Goal: Task Accomplishment & Management: Use online tool/utility

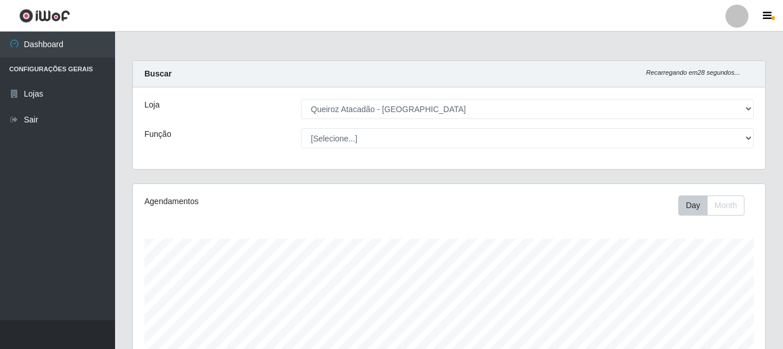
select select "464"
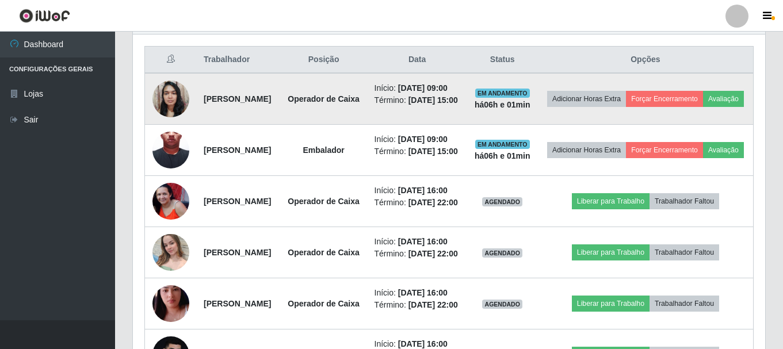
scroll to position [354, 0]
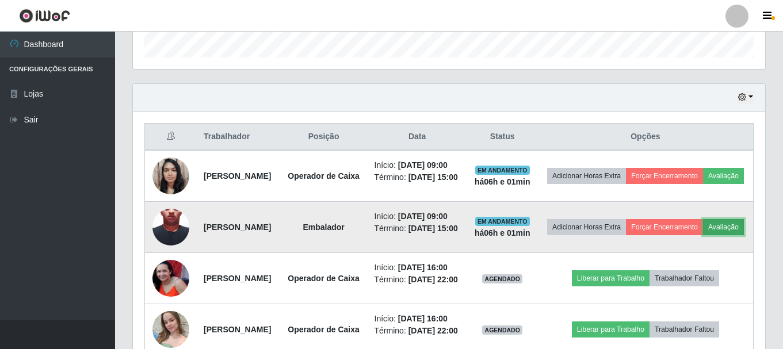
click at [703, 235] on button "Avaliação" at bounding box center [723, 227] width 41 height 16
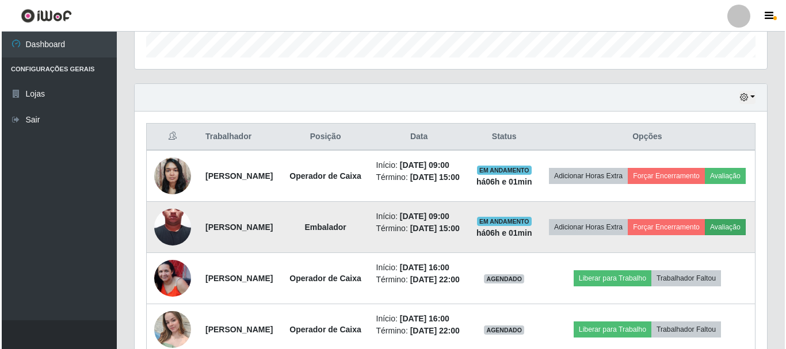
scroll to position [239, 626]
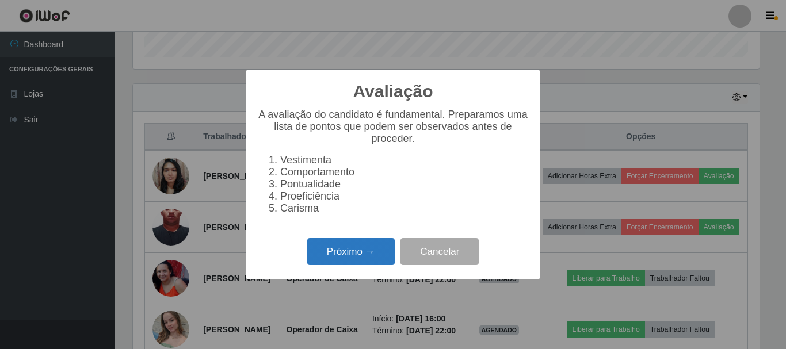
click at [357, 252] on button "Próximo →" at bounding box center [350, 251] width 87 height 27
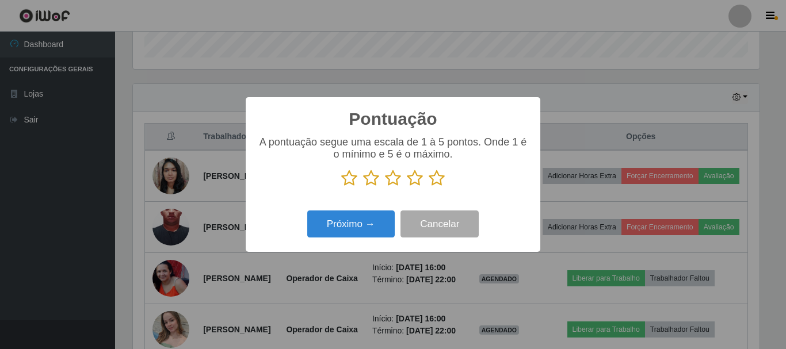
click at [416, 183] on icon at bounding box center [415, 178] width 16 height 17
click at [407, 187] on input "radio" at bounding box center [407, 187] width 0 height 0
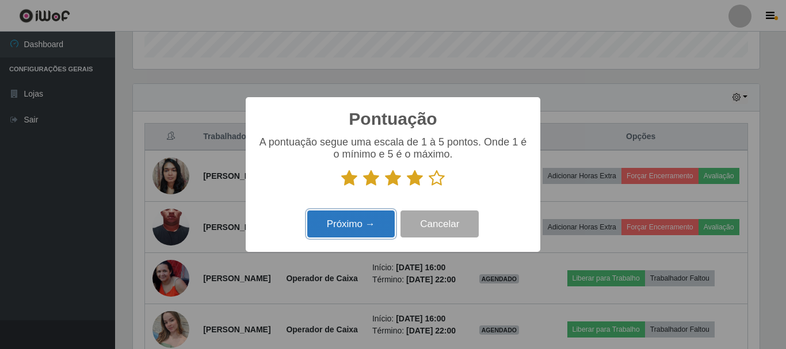
click at [369, 226] on button "Próximo →" at bounding box center [350, 224] width 87 height 27
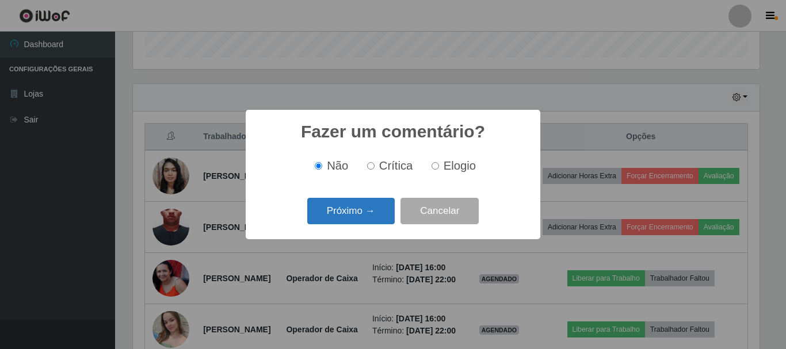
click at [369, 213] on button "Próximo →" at bounding box center [350, 211] width 87 height 27
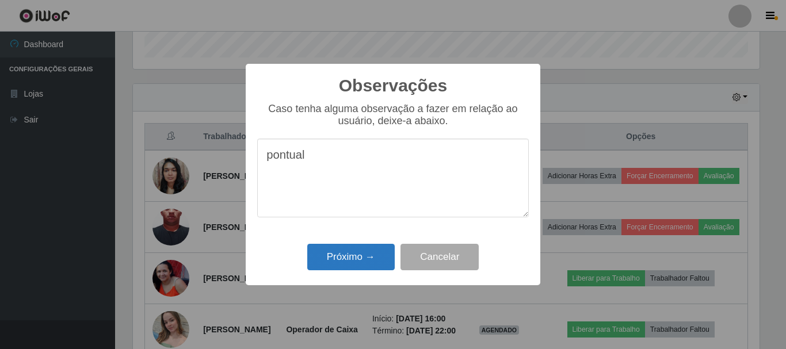
type textarea "pontual"
click at [356, 255] on button "Próximo →" at bounding box center [350, 257] width 87 height 27
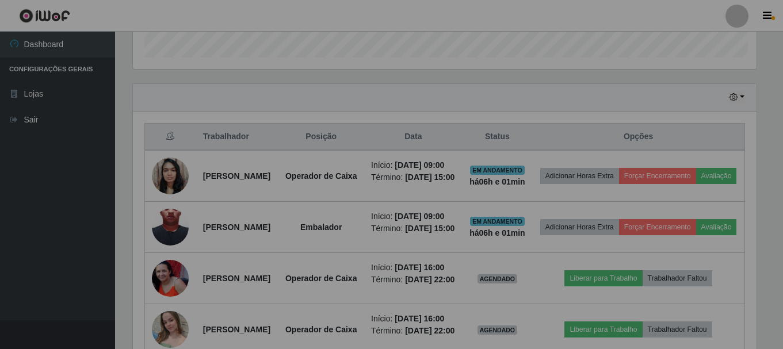
scroll to position [239, 632]
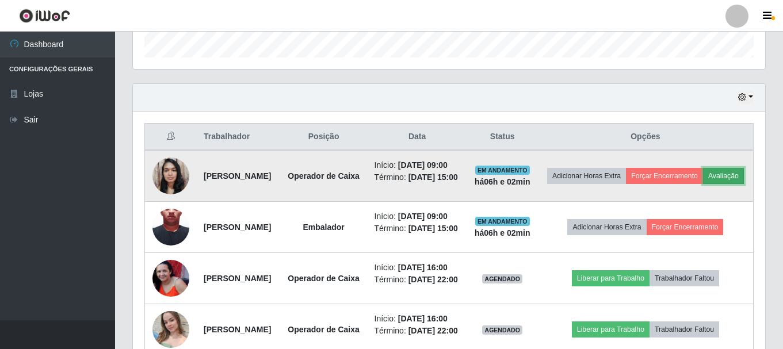
click at [703, 184] on button "Avaliação" at bounding box center [723, 176] width 41 height 16
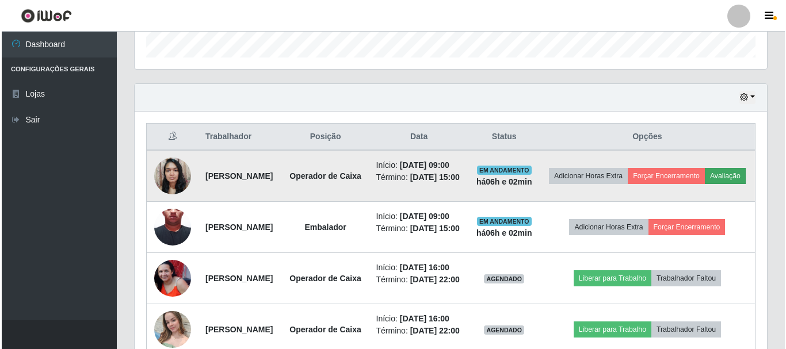
scroll to position [239, 626]
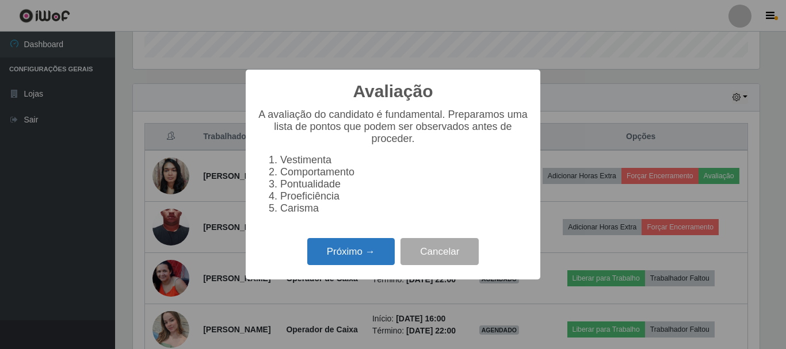
click at [340, 258] on button "Próximo →" at bounding box center [350, 251] width 87 height 27
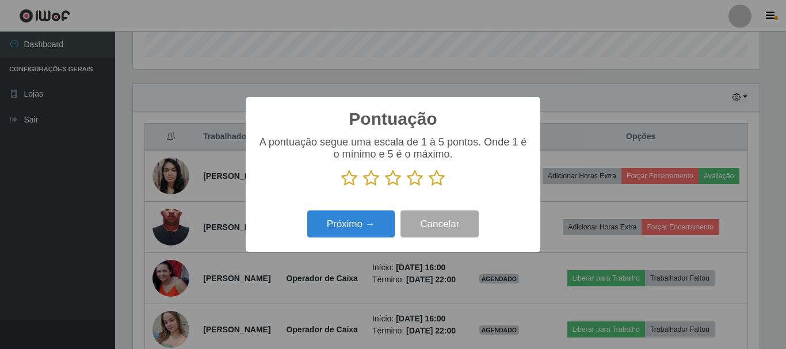
click at [436, 179] on icon at bounding box center [436, 178] width 16 height 17
click at [428, 187] on input "radio" at bounding box center [428, 187] width 0 height 0
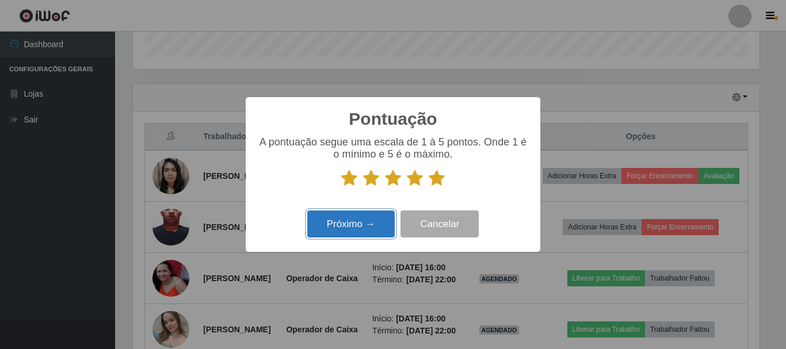
click at [363, 225] on button "Próximo →" at bounding box center [350, 224] width 87 height 27
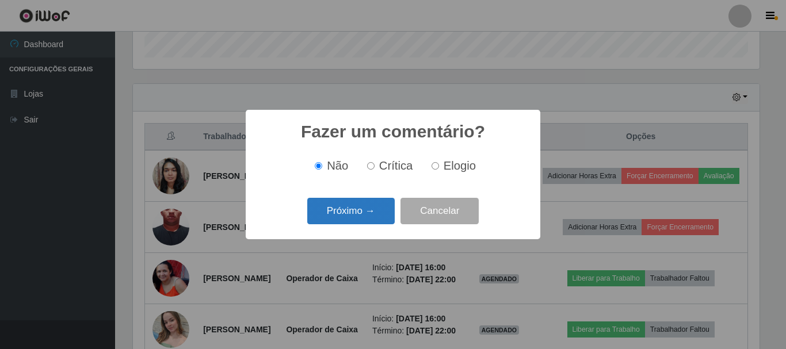
click at [365, 216] on button "Próximo →" at bounding box center [350, 211] width 87 height 27
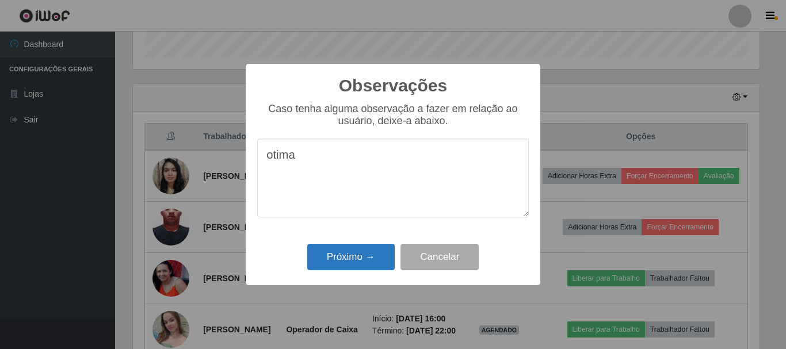
type textarea "otima"
click at [352, 258] on button "Próximo →" at bounding box center [350, 257] width 87 height 27
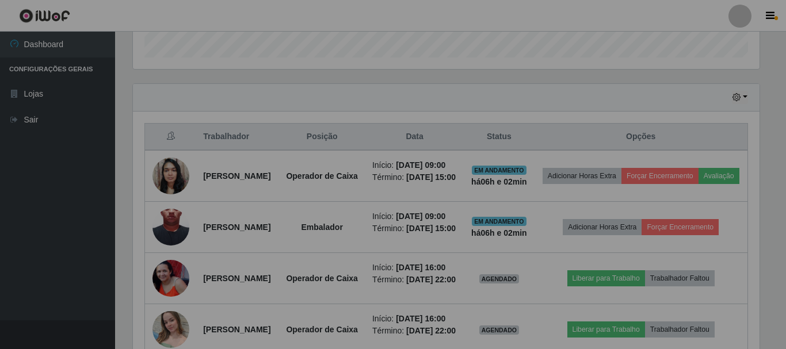
scroll to position [239, 632]
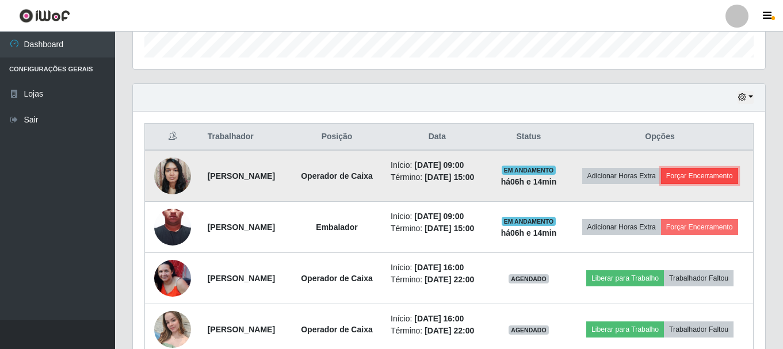
click at [672, 183] on button "Forçar Encerramento" at bounding box center [699, 176] width 77 height 16
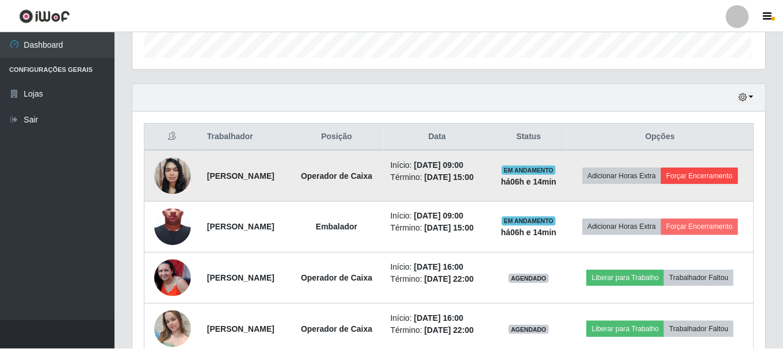
scroll to position [239, 626]
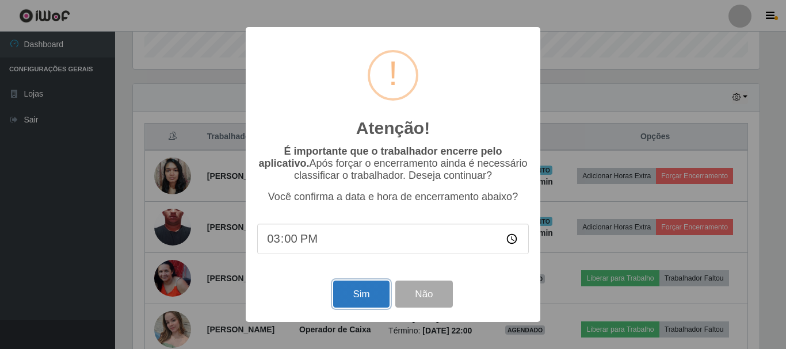
click at [364, 292] on button "Sim" at bounding box center [361, 294] width 56 height 27
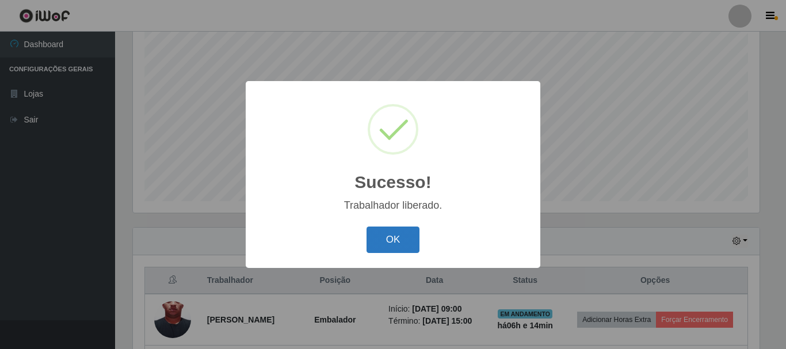
click at [373, 249] on button "OK" at bounding box center [392, 240] width 53 height 27
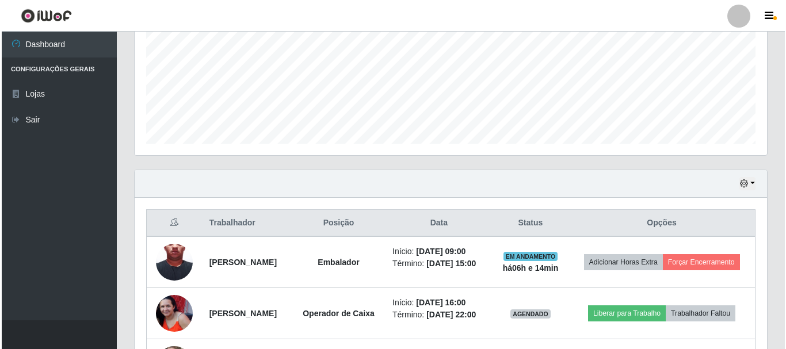
scroll to position [382, 0]
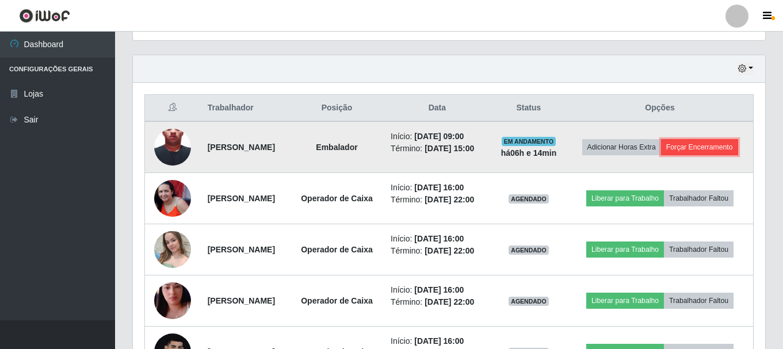
click at [702, 155] on button "Forçar Encerramento" at bounding box center [699, 147] width 77 height 16
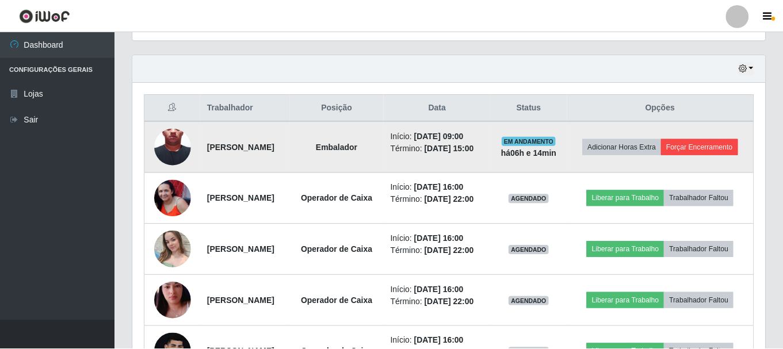
scroll to position [239, 626]
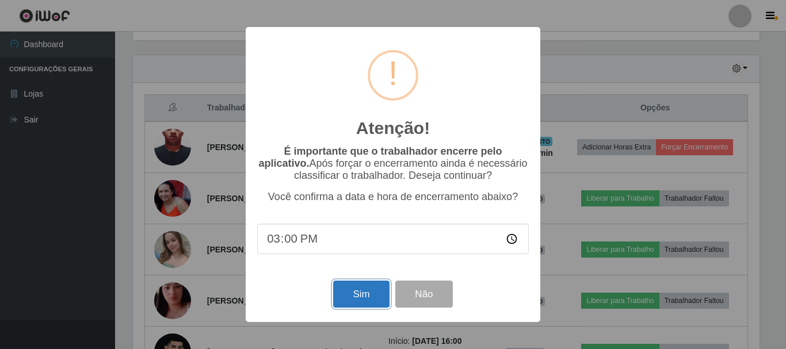
click at [346, 300] on button "Sim" at bounding box center [361, 294] width 56 height 27
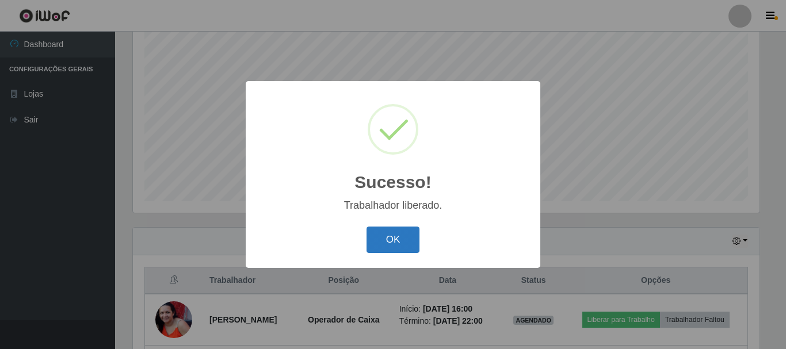
click at [399, 240] on button "OK" at bounding box center [392, 240] width 53 height 27
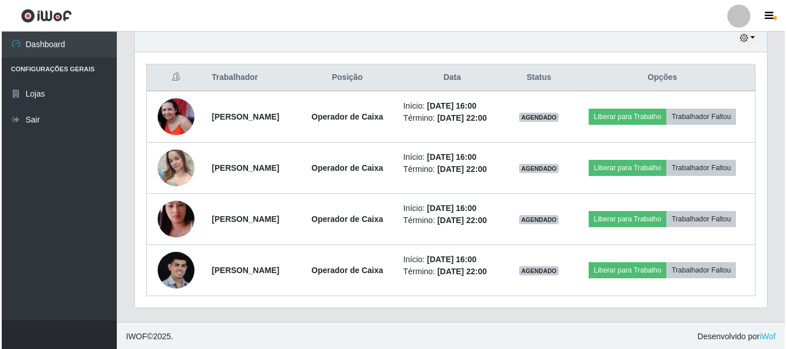
scroll to position [415, 0]
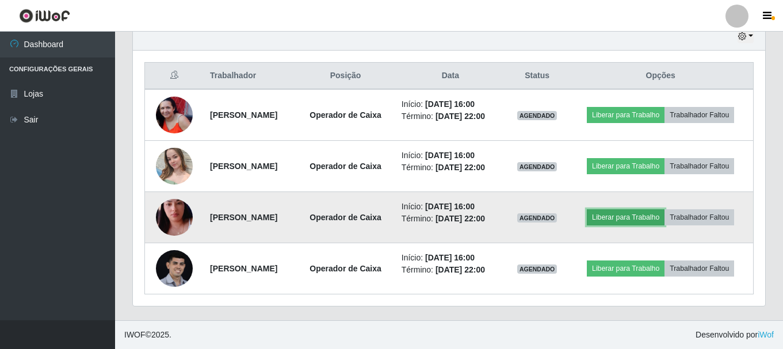
click at [651, 216] on button "Liberar para Trabalho" at bounding box center [626, 217] width 78 height 16
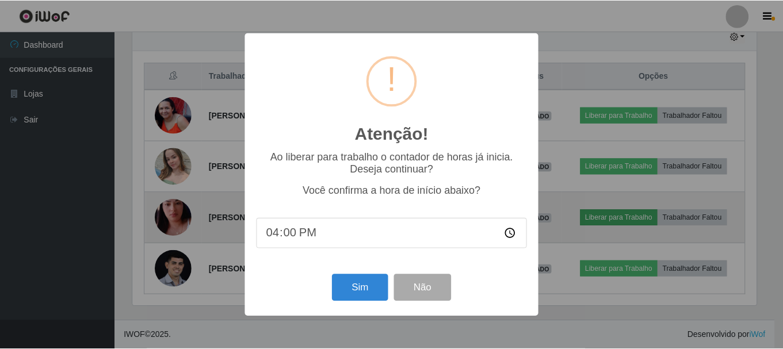
scroll to position [239, 626]
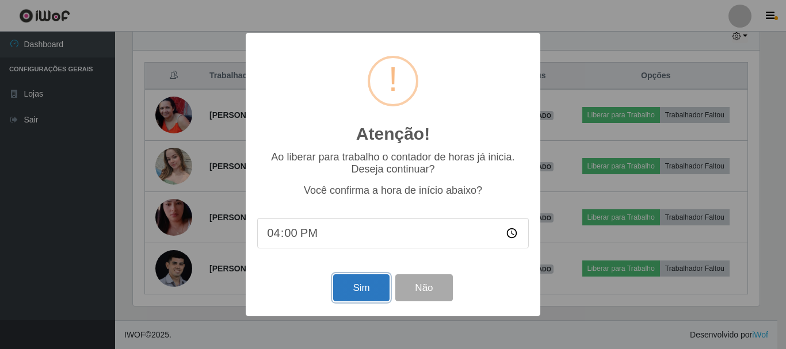
click at [351, 285] on button "Sim" at bounding box center [361, 287] width 56 height 27
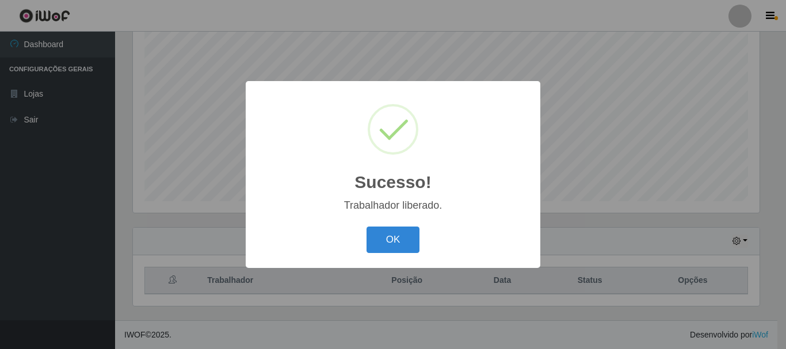
click at [613, 112] on div "Sucesso! × Trabalhador liberado. OK Cancel" at bounding box center [393, 174] width 786 height 349
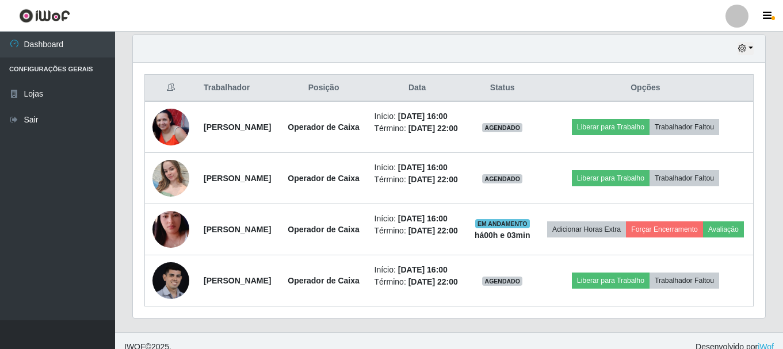
scroll to position [382, 0]
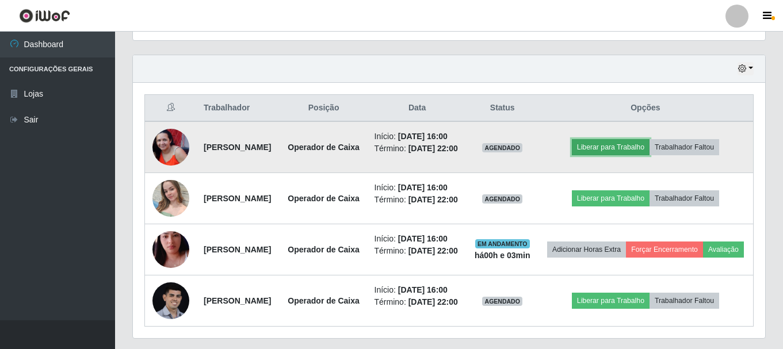
click at [640, 154] on button "Liberar para Trabalho" at bounding box center [611, 147] width 78 height 16
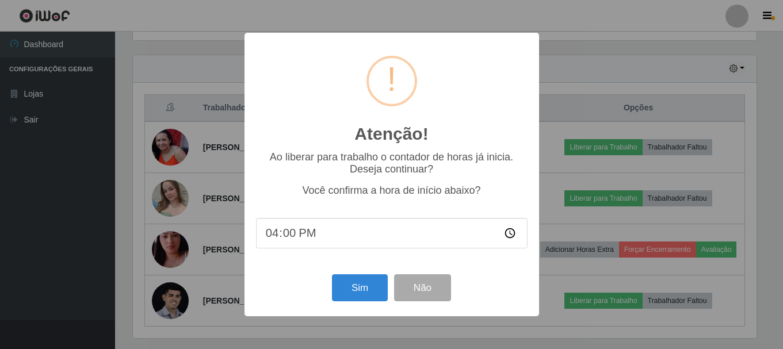
scroll to position [239, 626]
click at [365, 284] on button "Sim" at bounding box center [361, 287] width 56 height 27
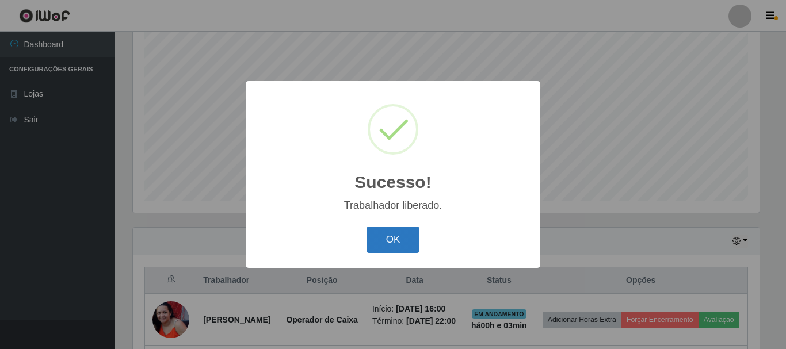
click at [370, 243] on button "OK" at bounding box center [392, 240] width 53 height 27
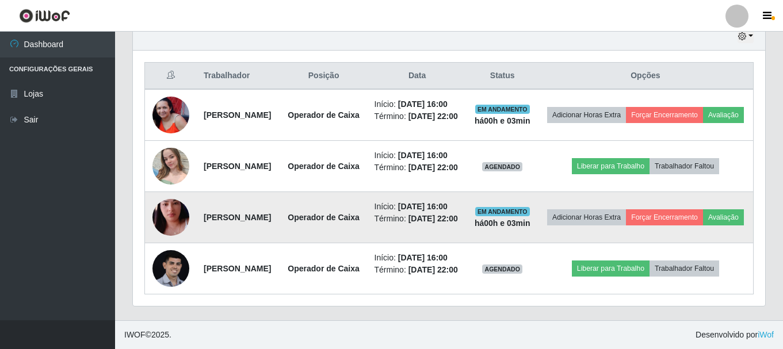
scroll to position [498, 0]
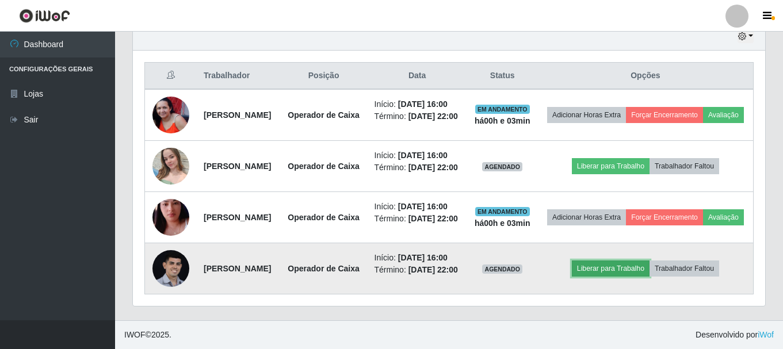
click at [605, 261] on button "Liberar para Trabalho" at bounding box center [611, 269] width 78 height 16
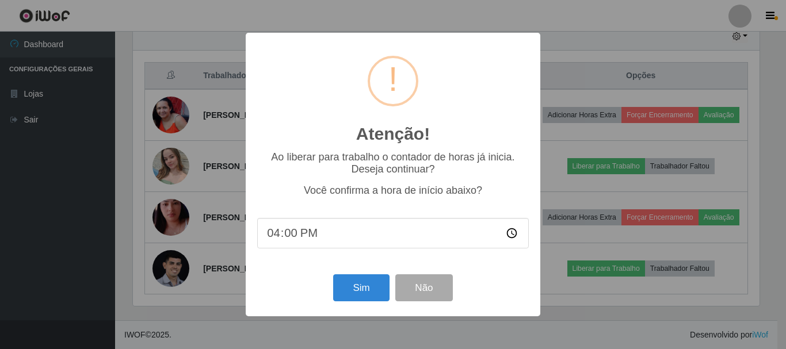
click at [354, 304] on div "Sim Não" at bounding box center [392, 287] width 271 height 33
click at [355, 292] on button "Sim" at bounding box center [361, 287] width 56 height 27
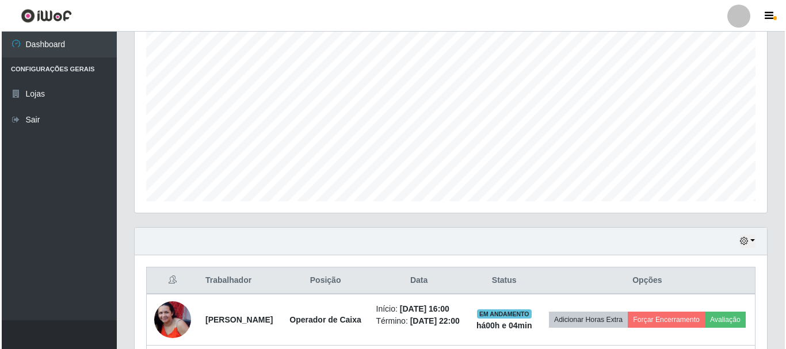
scroll to position [0, 0]
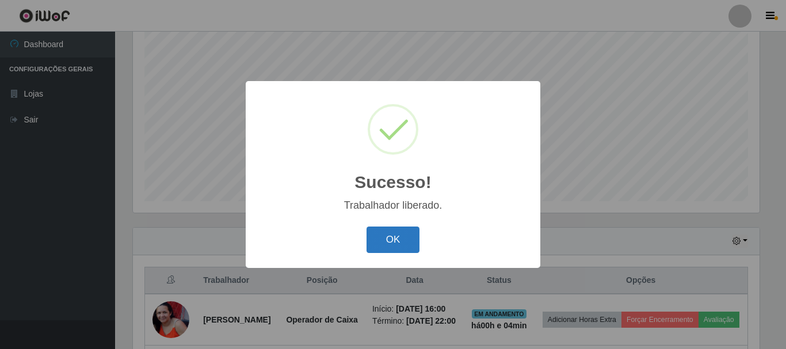
click at [381, 245] on button "OK" at bounding box center [392, 240] width 53 height 27
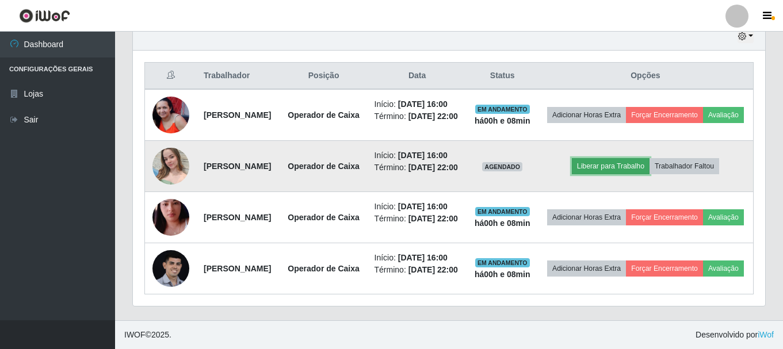
click at [607, 158] on button "Liberar para Trabalho" at bounding box center [611, 166] width 78 height 16
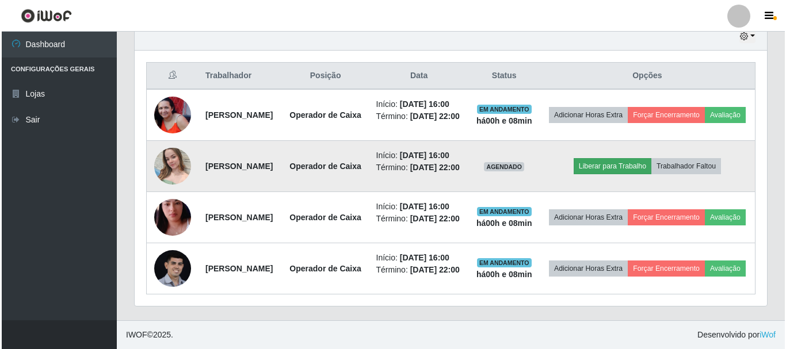
scroll to position [239, 626]
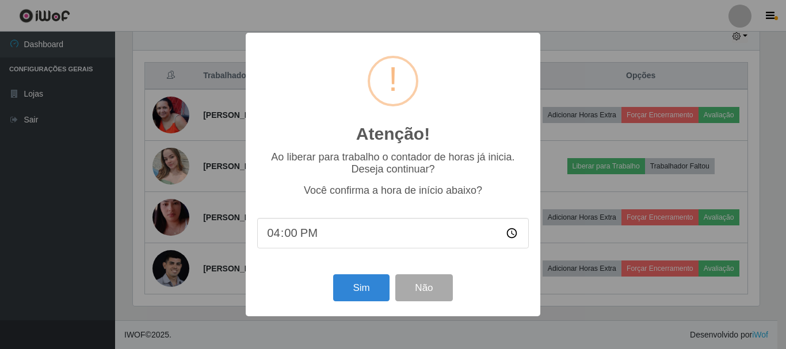
click at [308, 238] on input "16:00" at bounding box center [392, 233] width 271 height 30
click at [291, 233] on input "16:00" at bounding box center [392, 233] width 271 height 30
type input "16:08"
click at [357, 287] on button "Sim" at bounding box center [361, 287] width 56 height 27
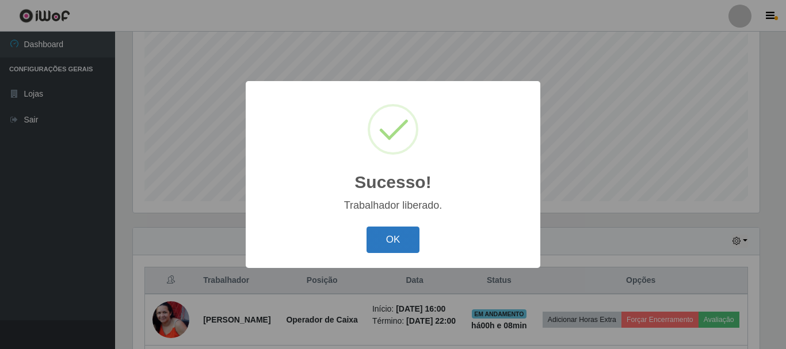
click at [389, 235] on button "OK" at bounding box center [392, 240] width 53 height 27
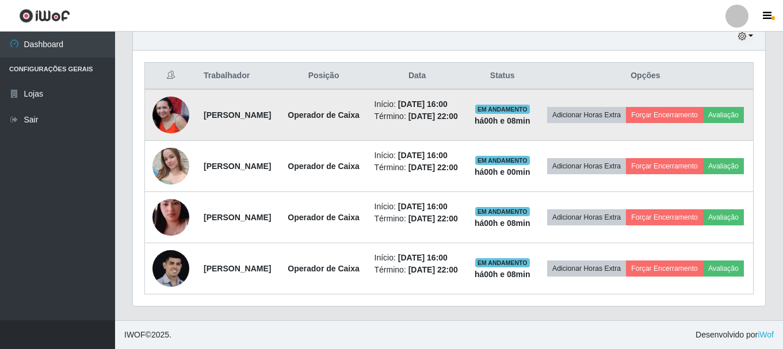
scroll to position [498, 0]
